Goal: Task Accomplishment & Management: Manage account settings

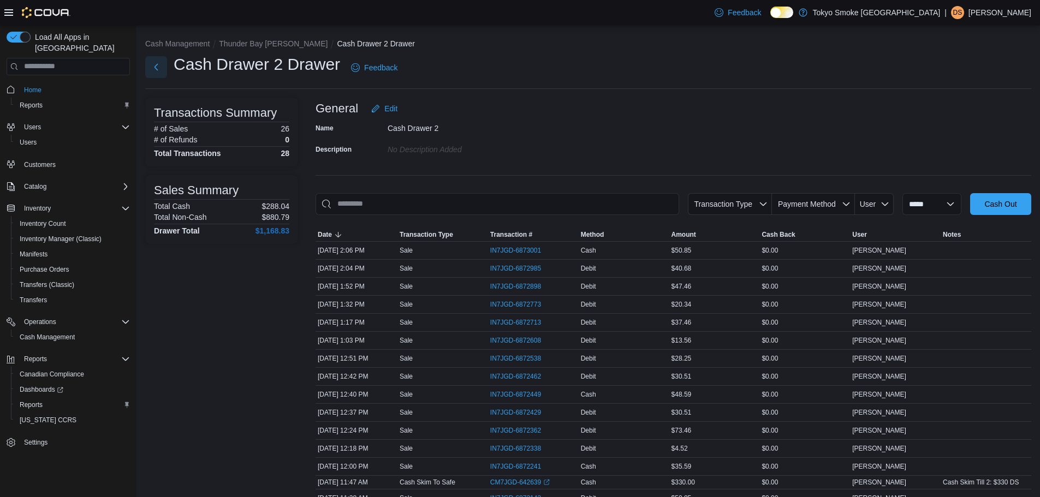
click at [161, 70] on button "Next" at bounding box center [156, 67] width 22 height 22
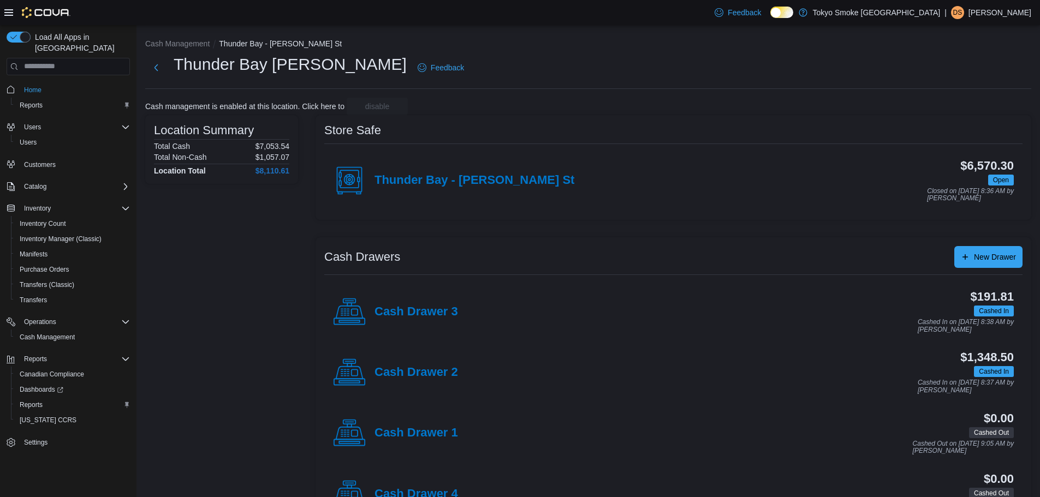
click at [448, 370] on h4 "Cash Drawer 2" at bounding box center [417, 373] width 84 height 14
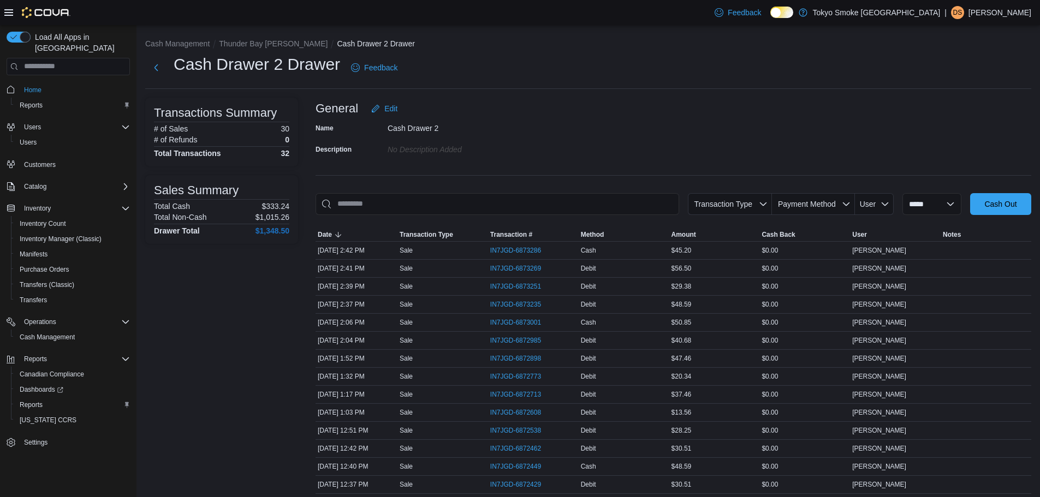
click at [1011, 10] on p "Devin Stackhouse" at bounding box center [1000, 12] width 63 height 13
click at [960, 103] on span "Sign Out" at bounding box center [960, 107] width 29 height 11
